Goal: Information Seeking & Learning: Learn about a topic

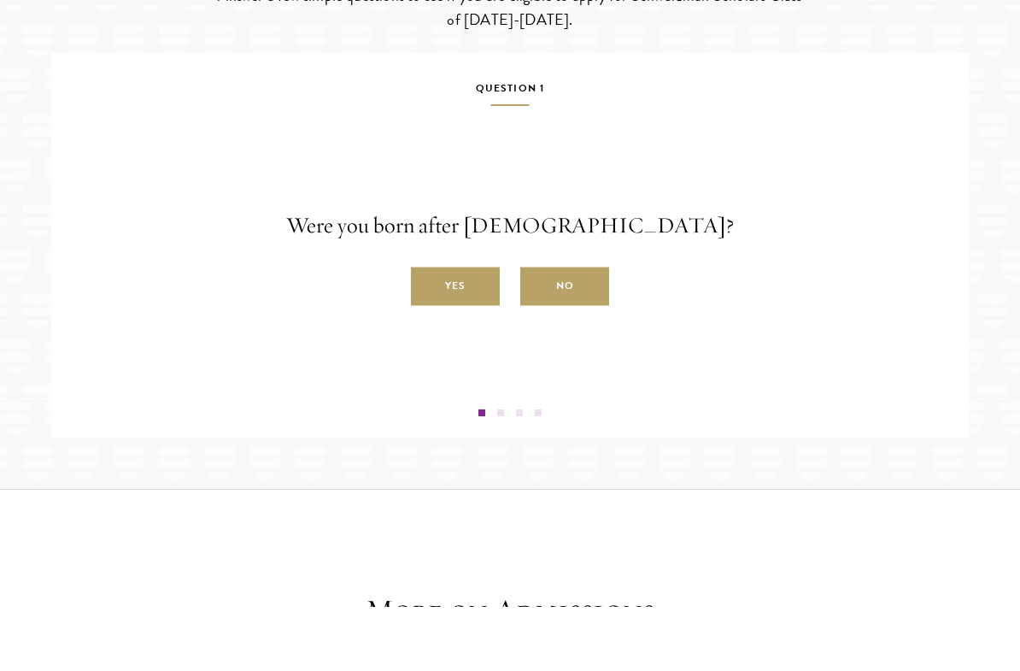
click at [472, 370] on label "Yes" at bounding box center [455, 350] width 89 height 38
click at [426, 349] on input "Yes" at bounding box center [418, 340] width 15 height 15
click at [477, 370] on label "Yes" at bounding box center [455, 350] width 89 height 38
click at [426, 349] on input "Yes" at bounding box center [418, 340] width 15 height 15
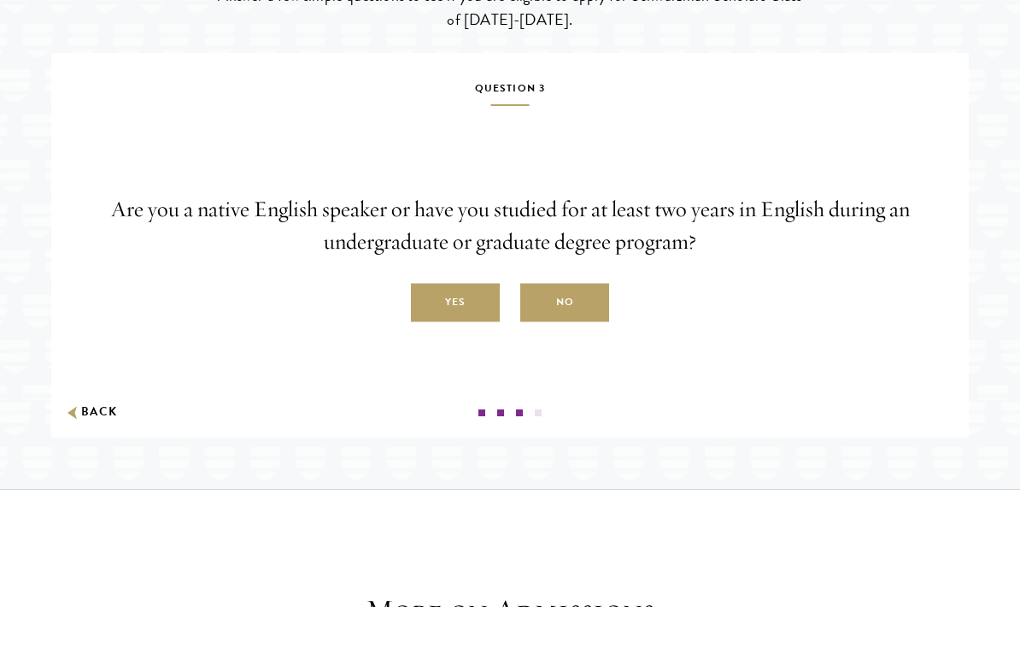
click at [476, 386] on label "Yes" at bounding box center [455, 367] width 89 height 38
click at [426, 365] on input "Yes" at bounding box center [418, 356] width 15 height 15
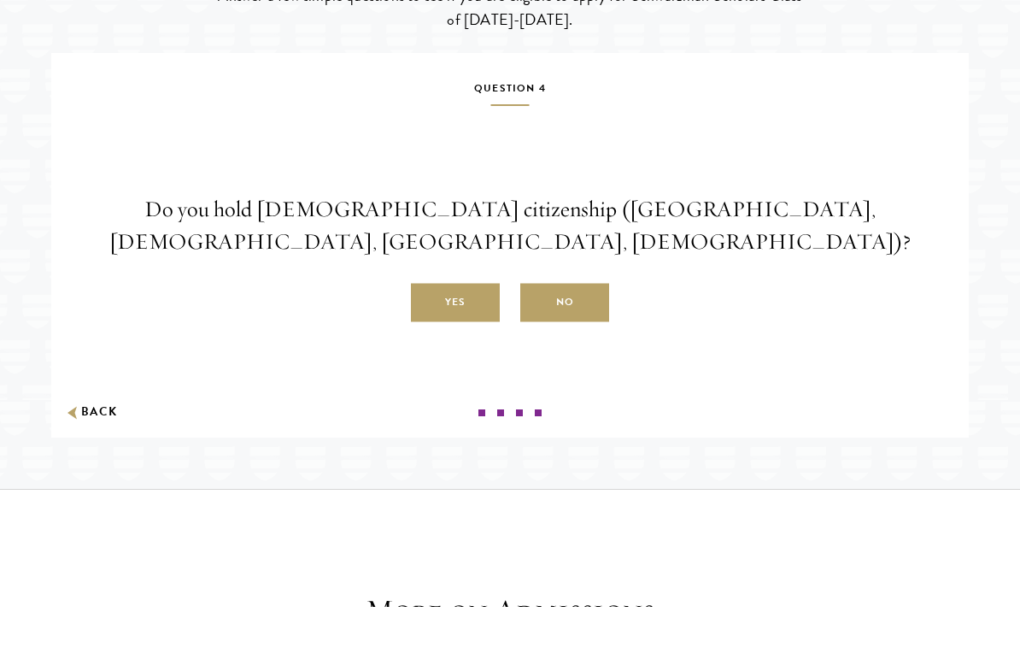
click at [575, 386] on label "No" at bounding box center [564, 367] width 89 height 38
click at [536, 365] on input "No" at bounding box center [527, 356] width 15 height 15
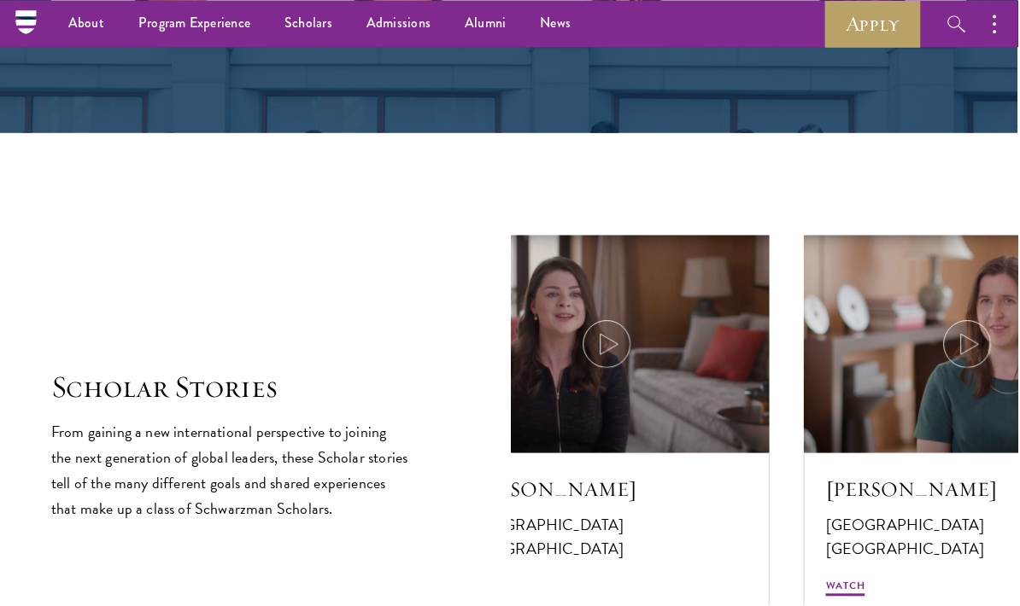
scroll to position [2706, 0]
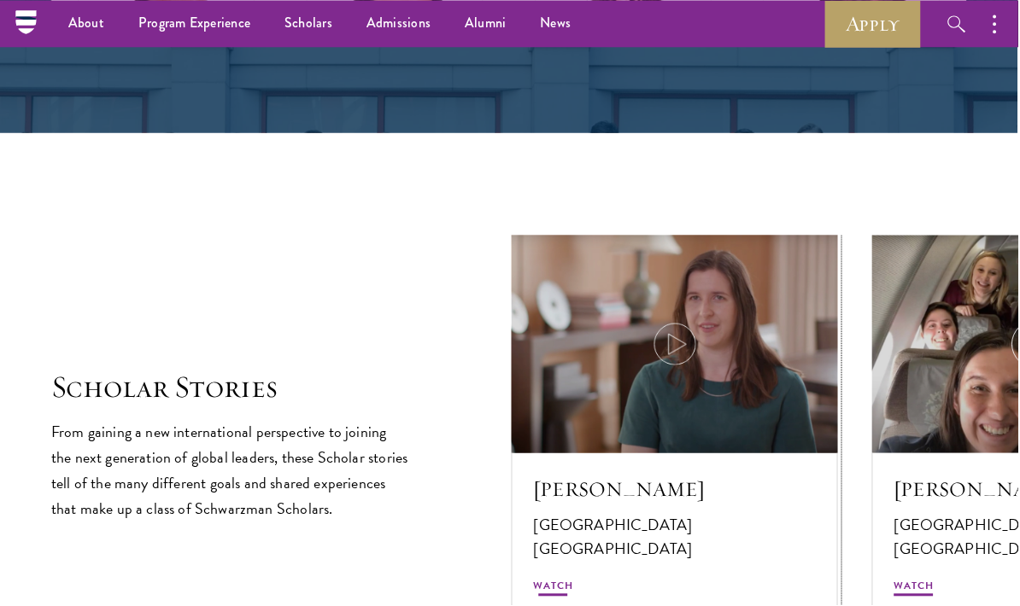
click at [811, 370] on div at bounding box center [676, 345] width 327 height 218
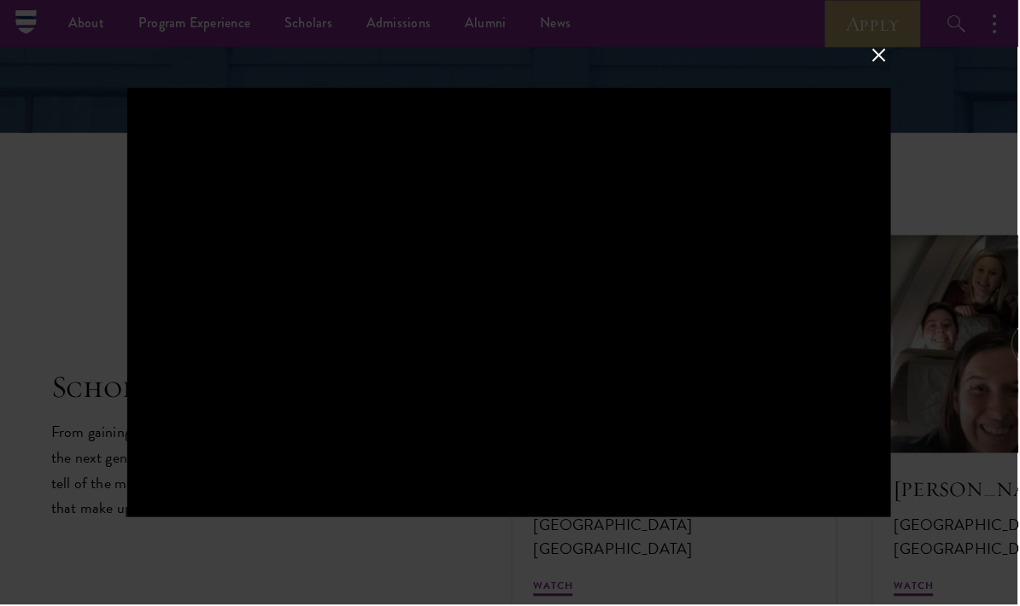
click at [880, 64] on button at bounding box center [881, 55] width 22 height 22
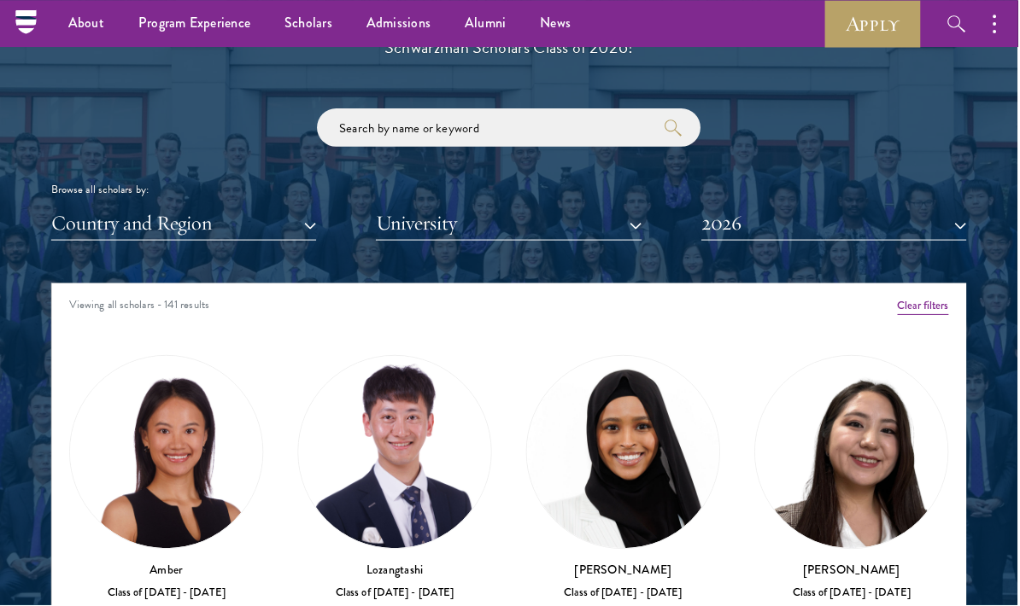
scroll to position [1941, 0]
click at [319, 26] on link "Scholars" at bounding box center [309, 23] width 82 height 47
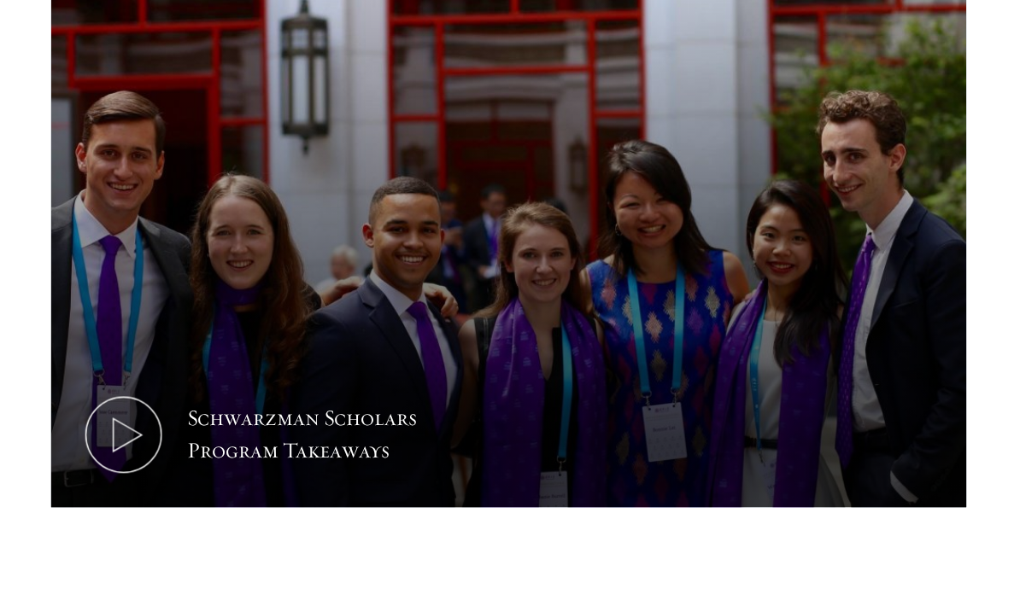
scroll to position [788, 0]
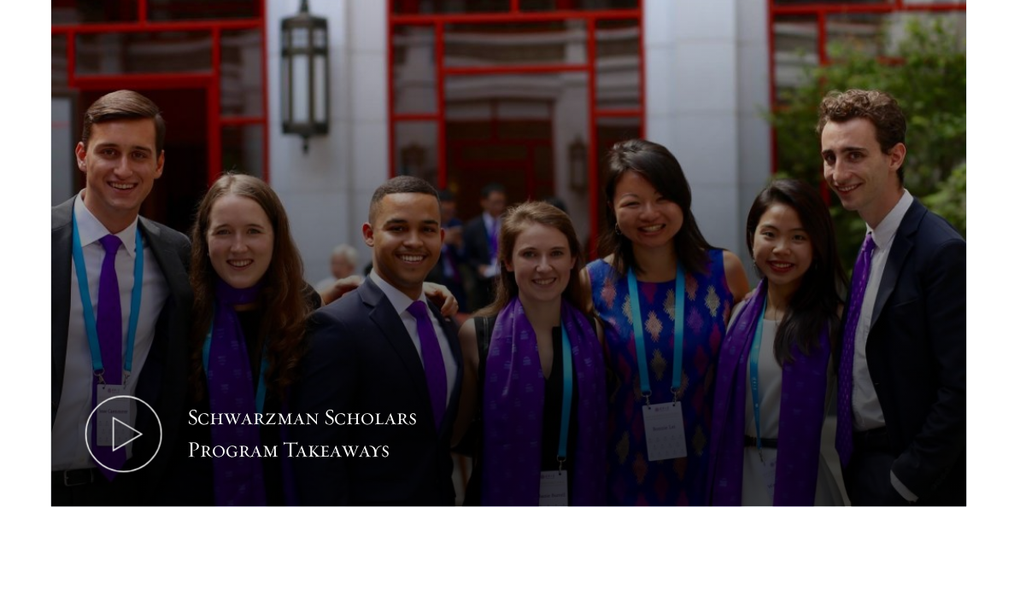
click at [120, 427] on icon at bounding box center [123, 435] width 77 height 77
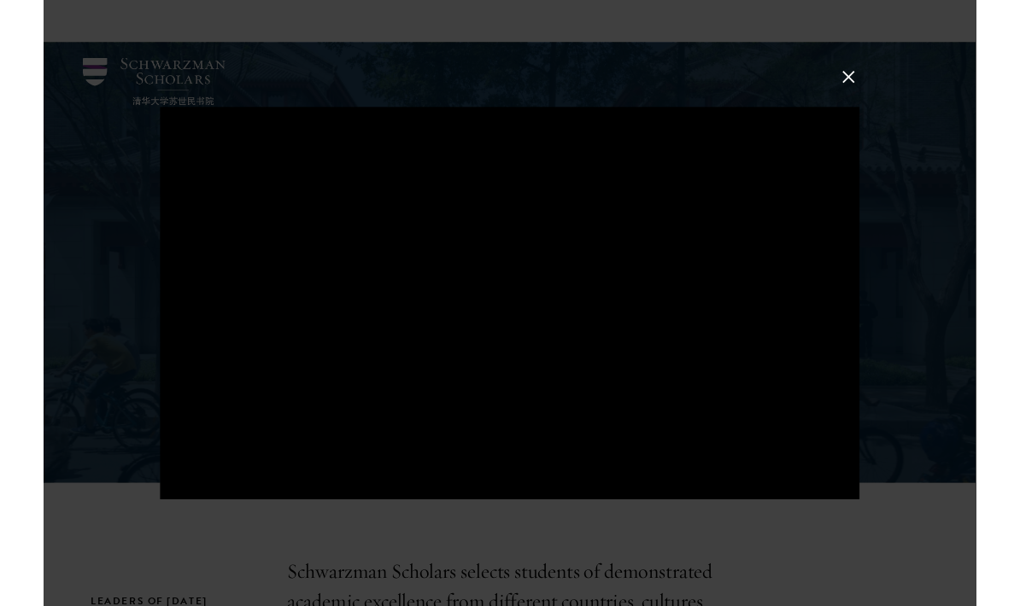
scroll to position [768, 0]
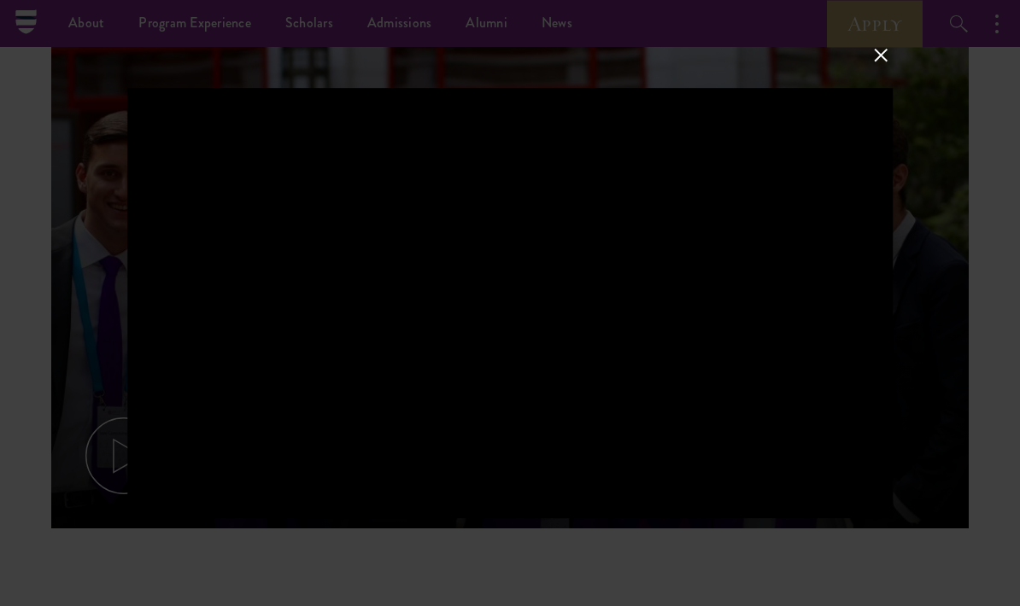
click at [873, 67] on button at bounding box center [881, 55] width 22 height 22
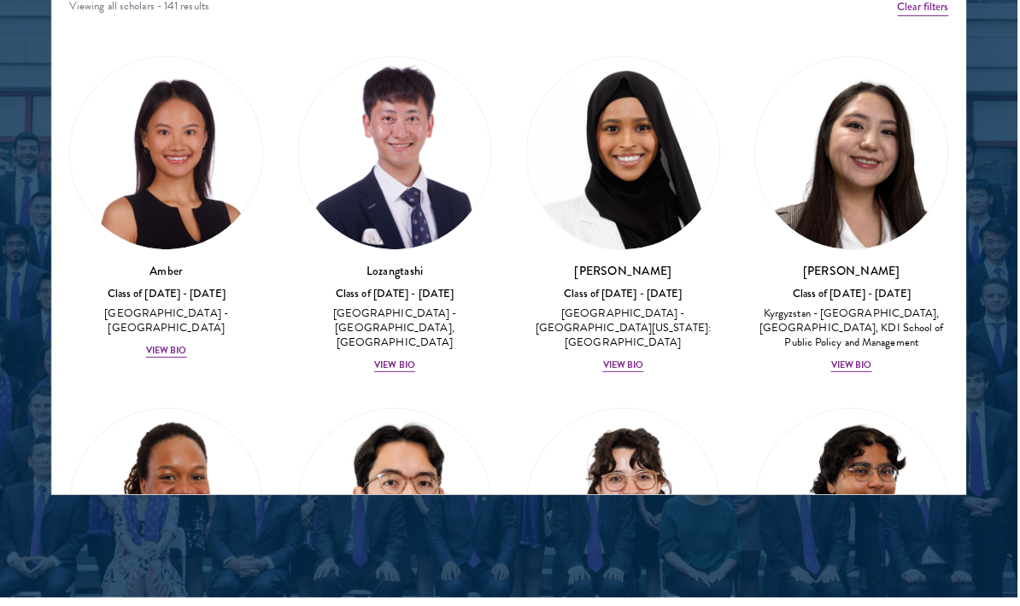
scroll to position [2222, 0]
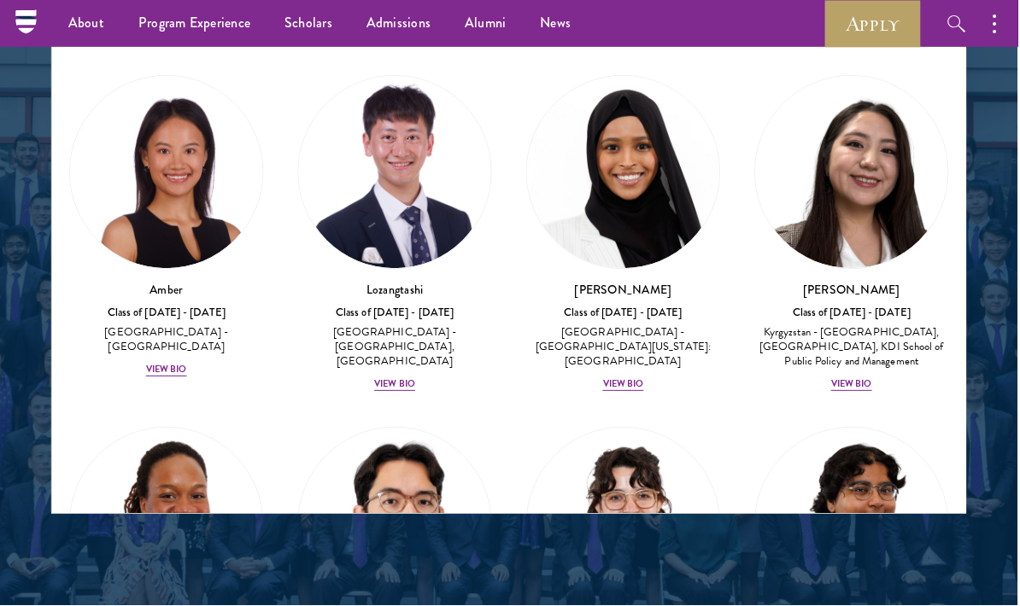
click at [173, 364] on div "View Bio" at bounding box center [166, 371] width 41 height 14
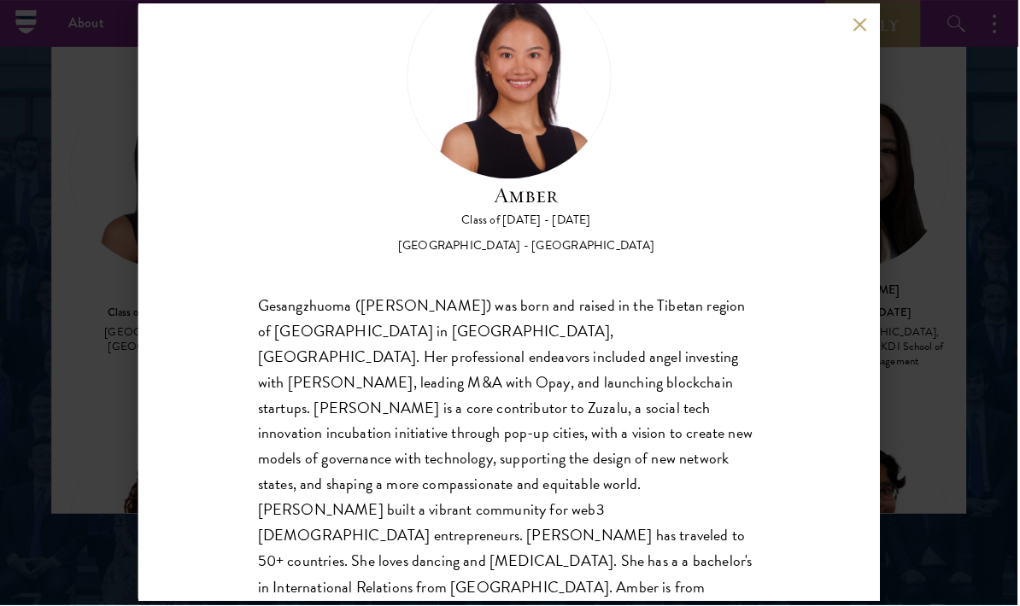
scroll to position [79, 0]
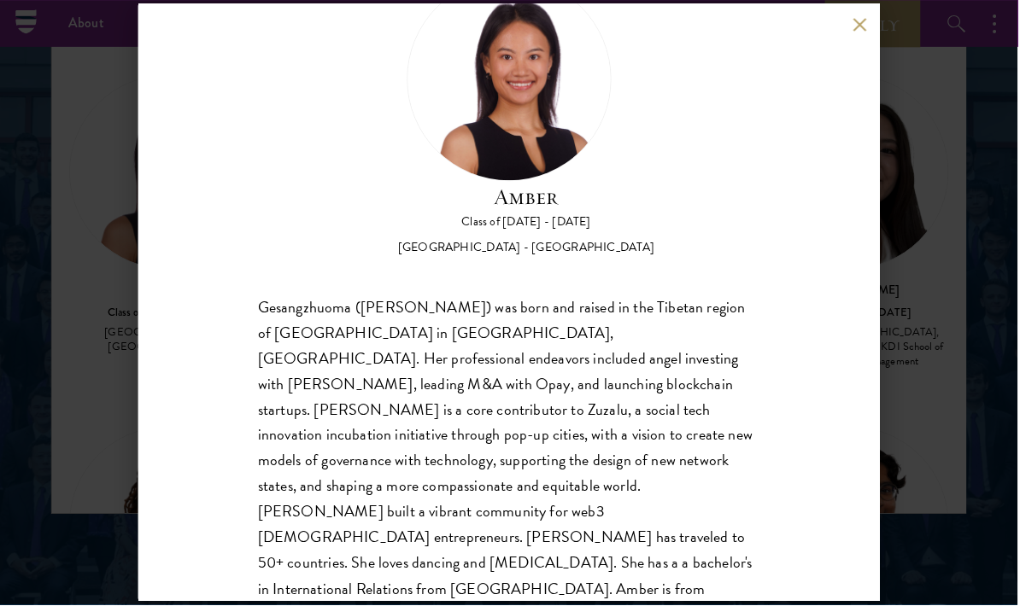
click at [905, 412] on div "Amber Class of 2025 - 2026 China - Peking University Gesangzhuoma (Amber) was b…" at bounding box center [510, 303] width 1020 height 606
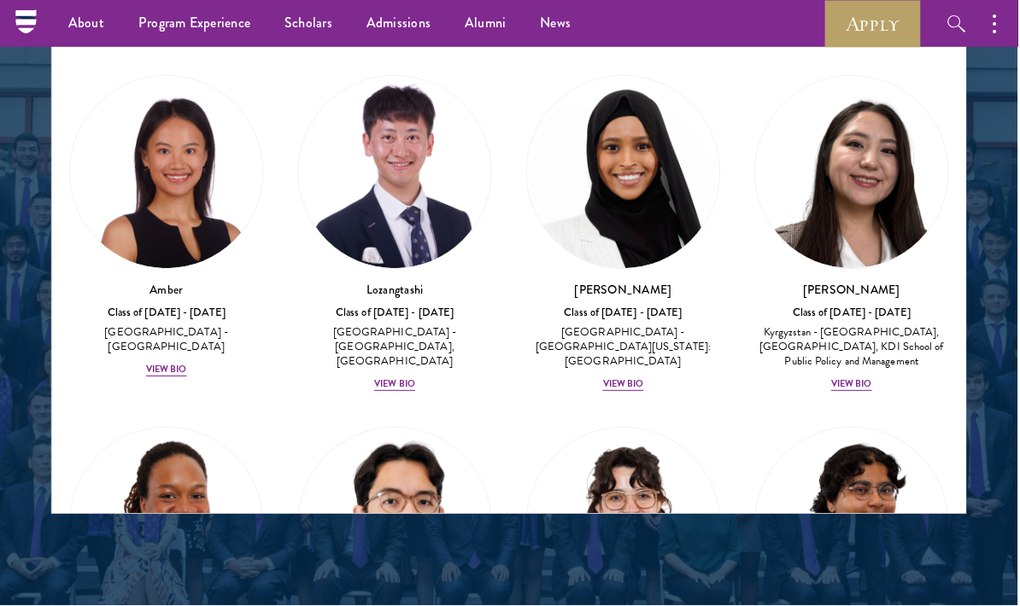
click at [407, 354] on div "Lozangtashi Class of 2025 - 2026 China - South-Central Minzu University, Beijin…" at bounding box center [395, 338] width 195 height 112
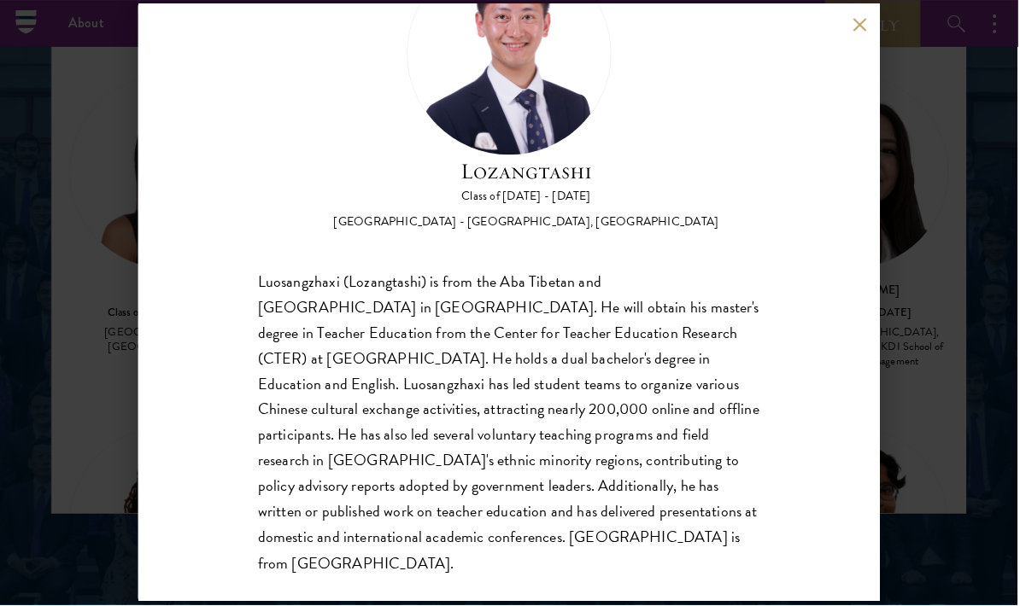
scroll to position [104, 0]
click at [917, 298] on div "Lozangtashi Class of 2025 - 2026 China - South-Central Minzu University, Beijin…" at bounding box center [510, 303] width 1020 height 606
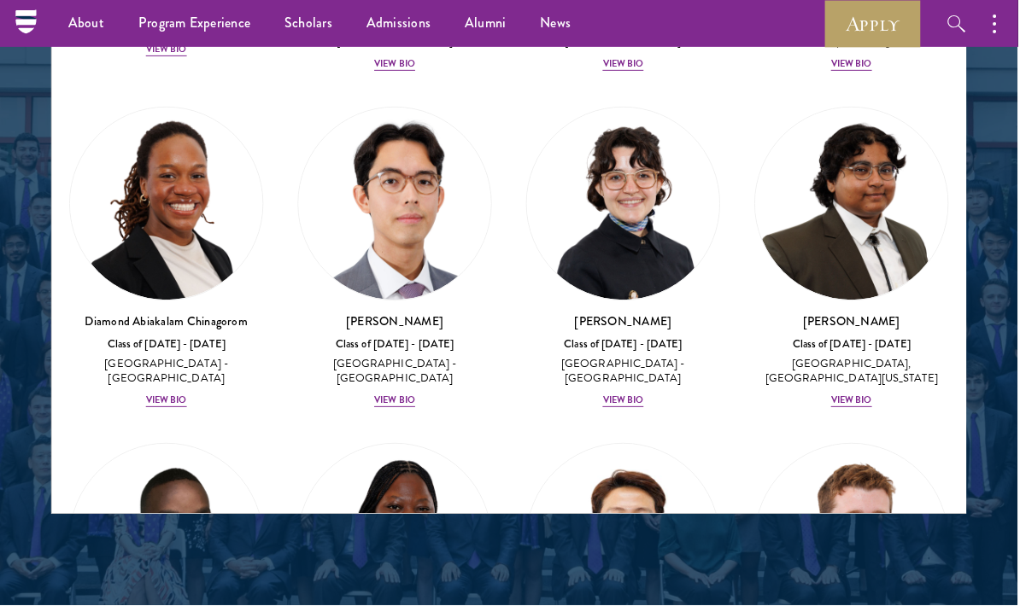
scroll to position [348, 0]
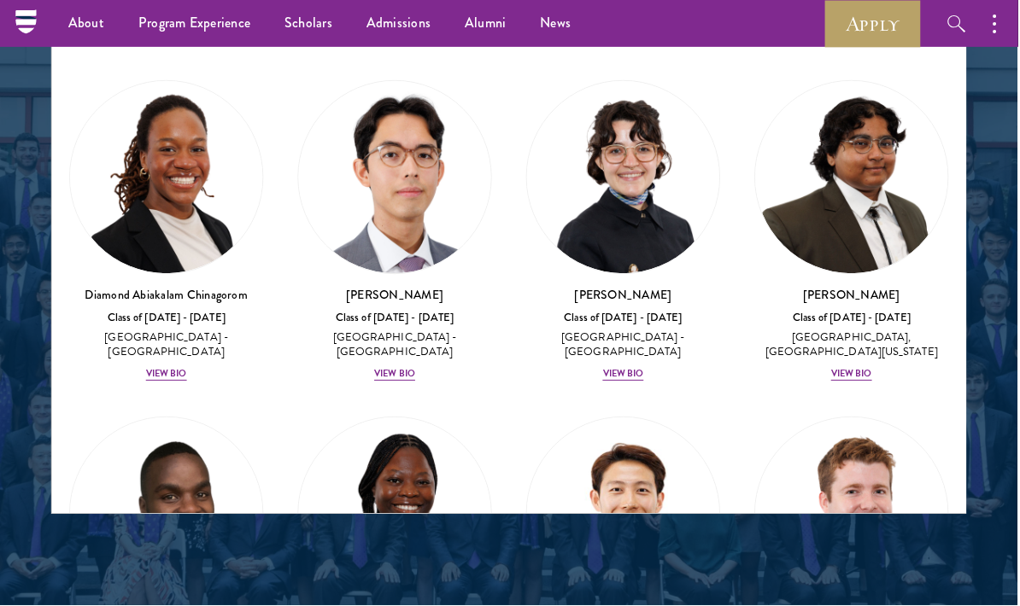
click at [409, 368] on div "View Bio" at bounding box center [395, 375] width 41 height 14
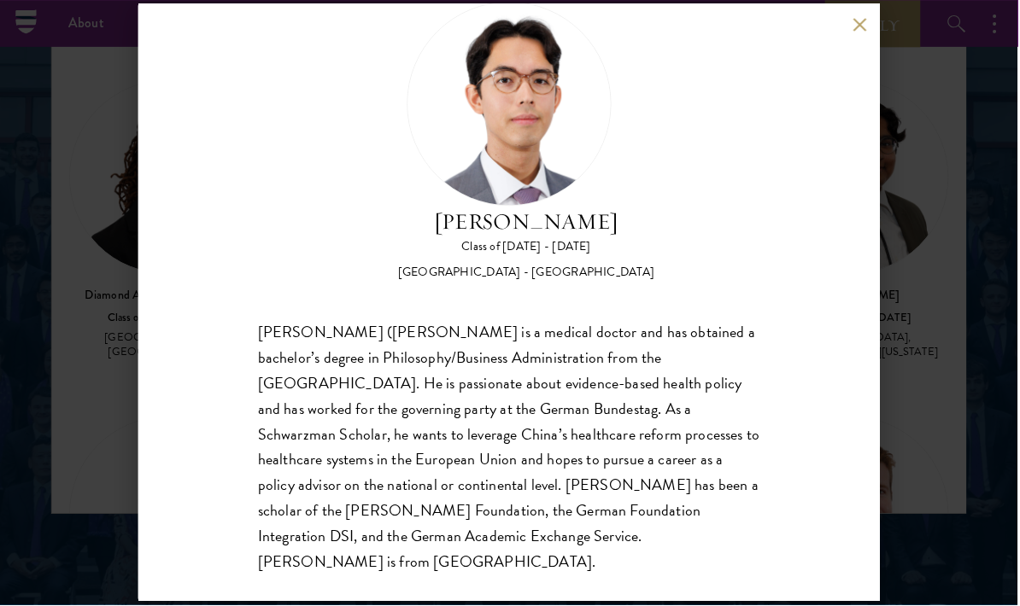
scroll to position [53, 0]
click at [868, 32] on button at bounding box center [861, 24] width 15 height 15
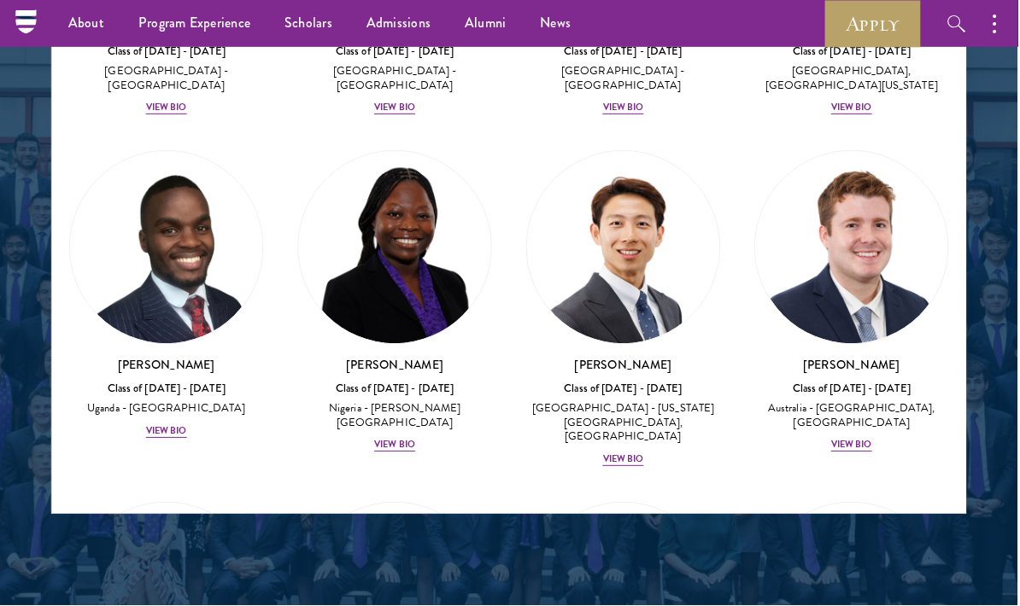
scroll to position [616, 0]
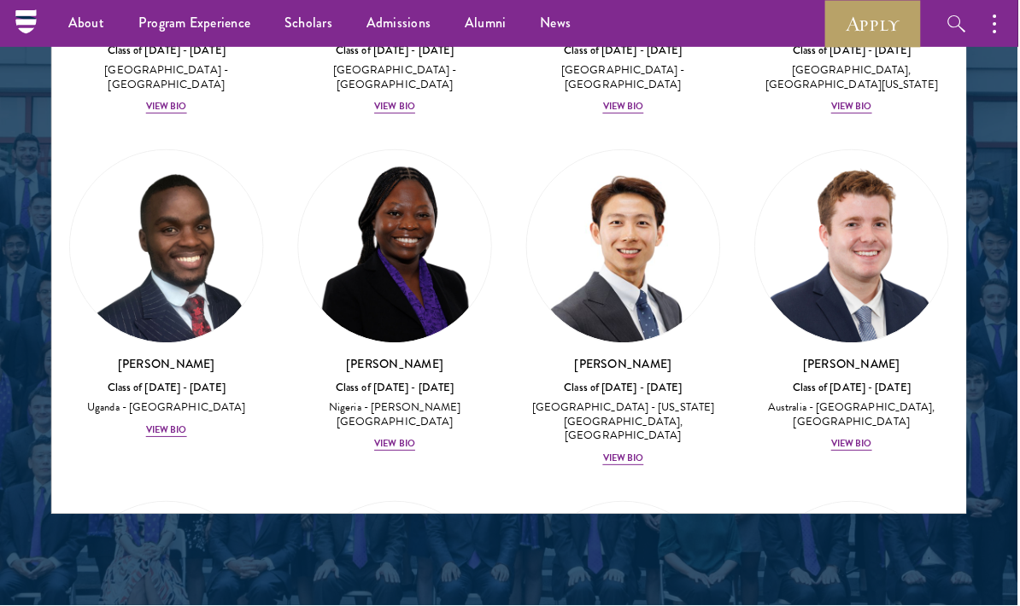
click at [617, 453] on div "View Bio" at bounding box center [624, 460] width 41 height 14
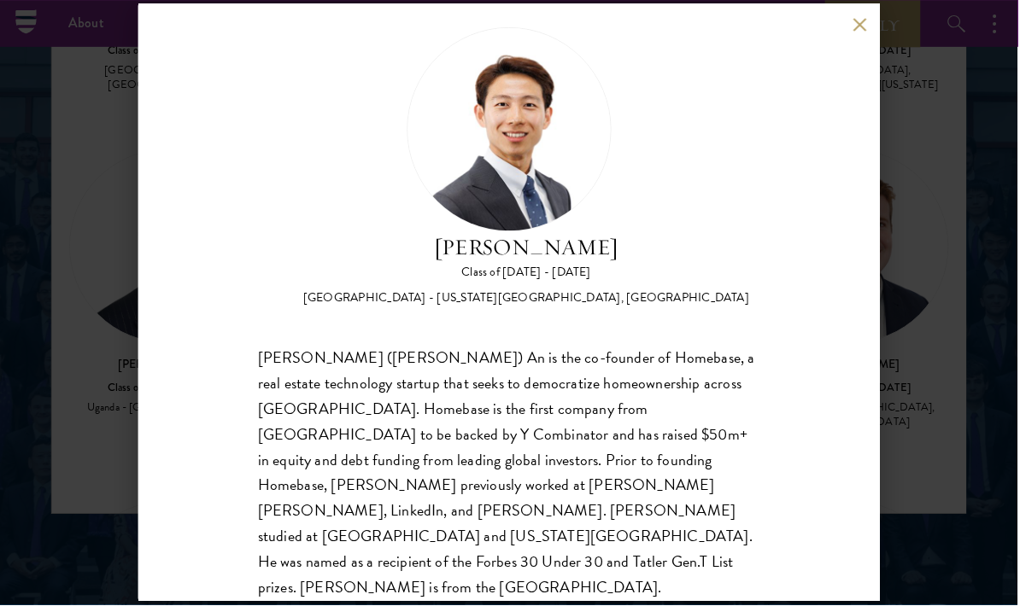
scroll to position [27, 0]
click at [925, 284] on div "Phillip An Class of 2025 - 2026 United States of America - California Institute…" at bounding box center [510, 303] width 1020 height 606
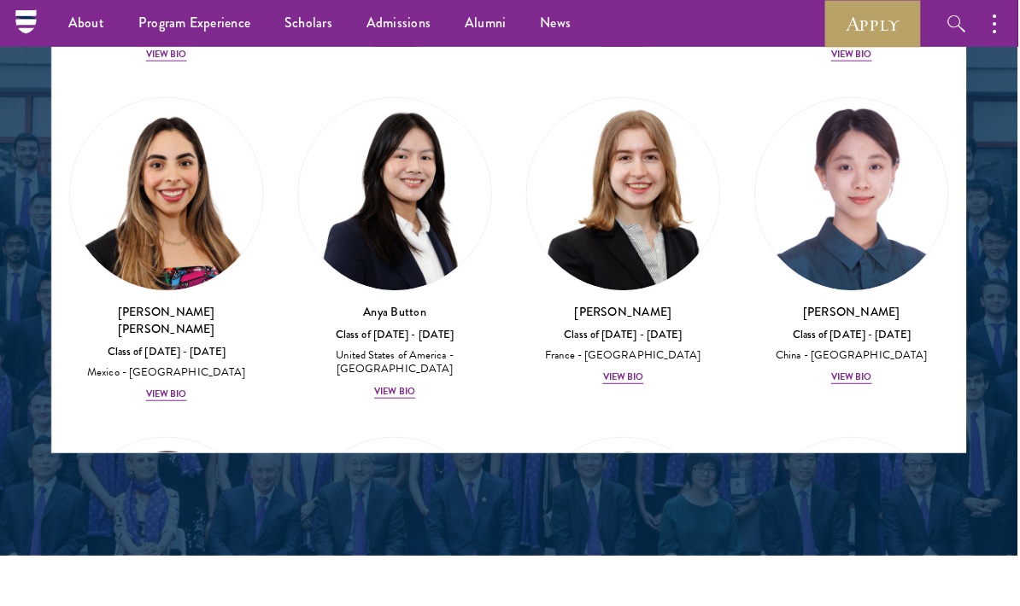
scroll to position [1681, 0]
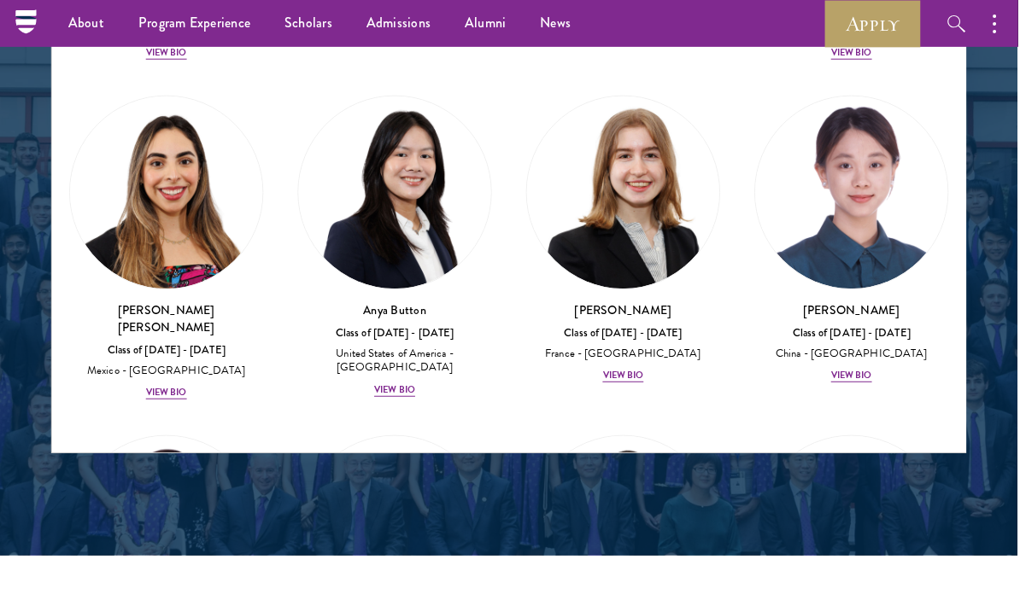
click at [840, 370] on div "View Bio" at bounding box center [853, 377] width 41 height 14
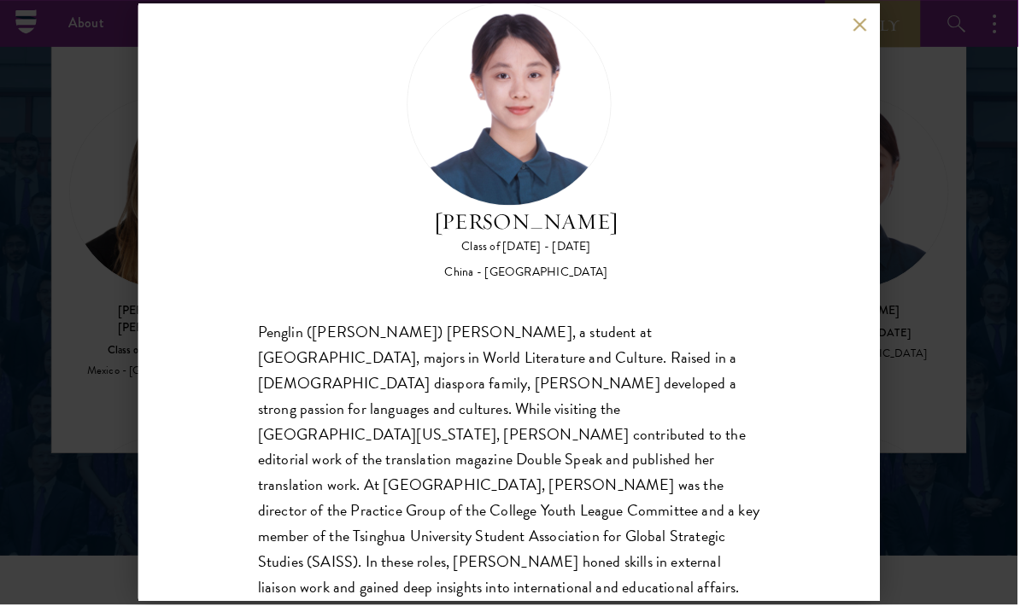
scroll to position [53, 0]
click at [859, 27] on button at bounding box center [861, 24] width 15 height 15
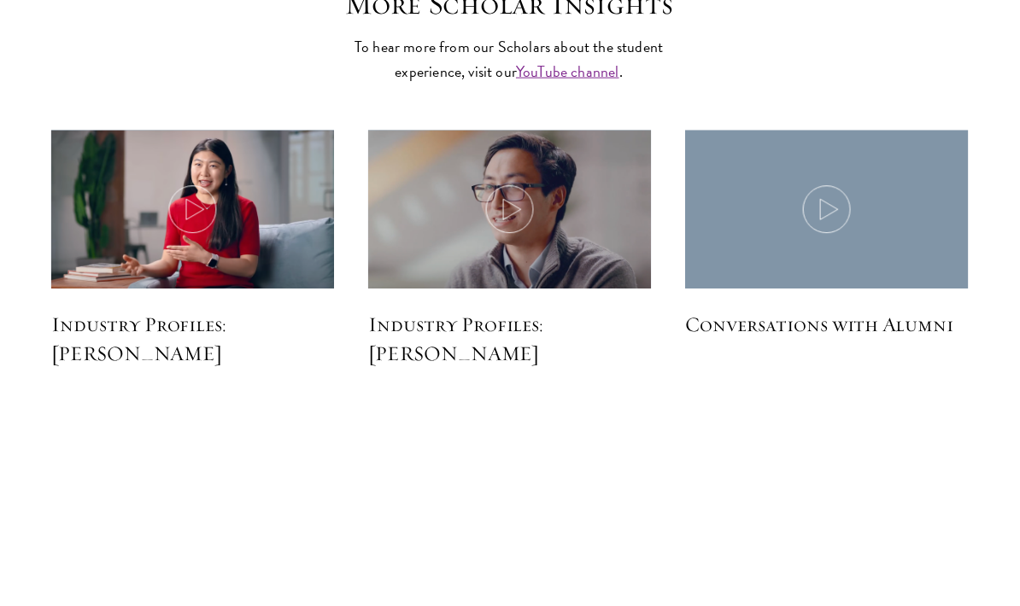
scroll to position [4148, 0]
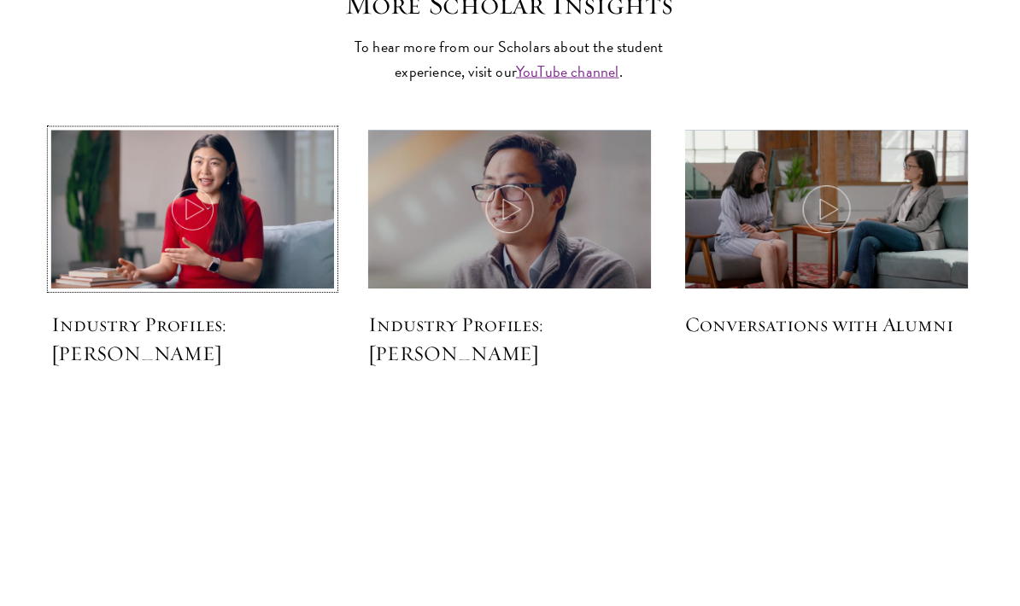
click at [188, 234] on icon at bounding box center [193, 210] width 48 height 48
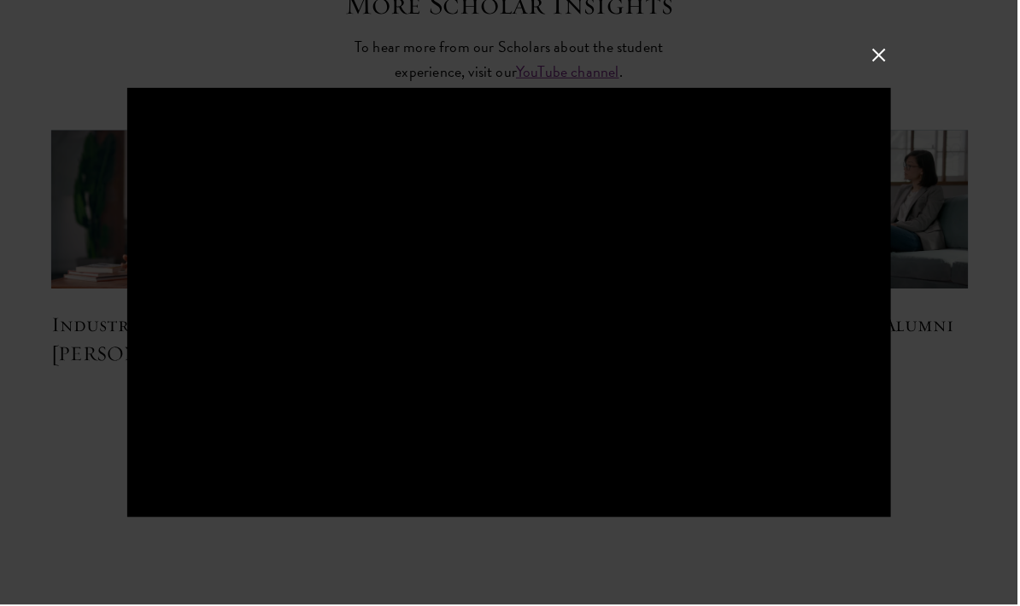
click at [886, 67] on button at bounding box center [881, 55] width 22 height 22
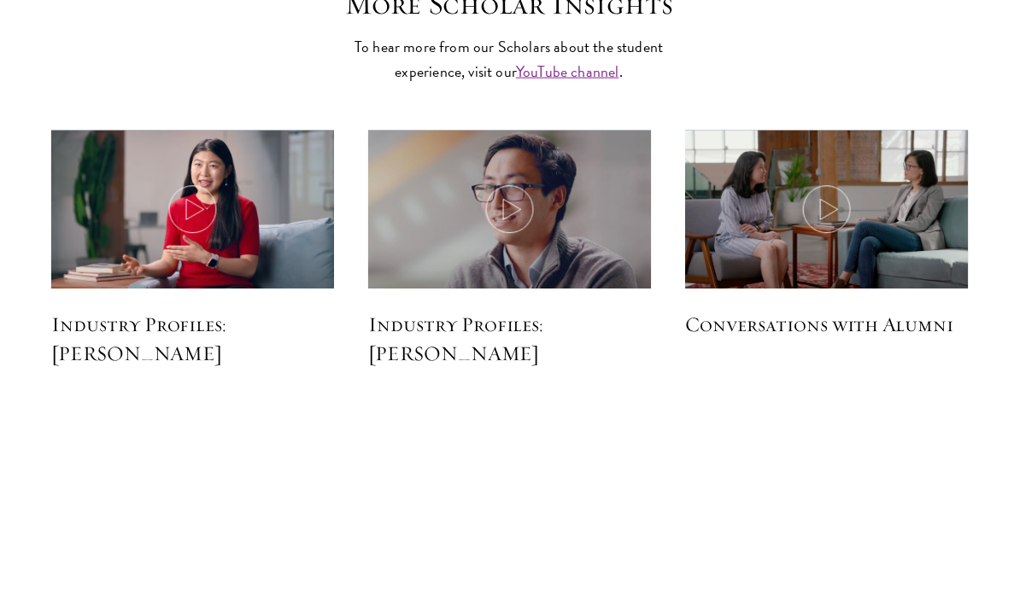
scroll to position [4237, 0]
